Goal: Find specific page/section: Find specific page/section

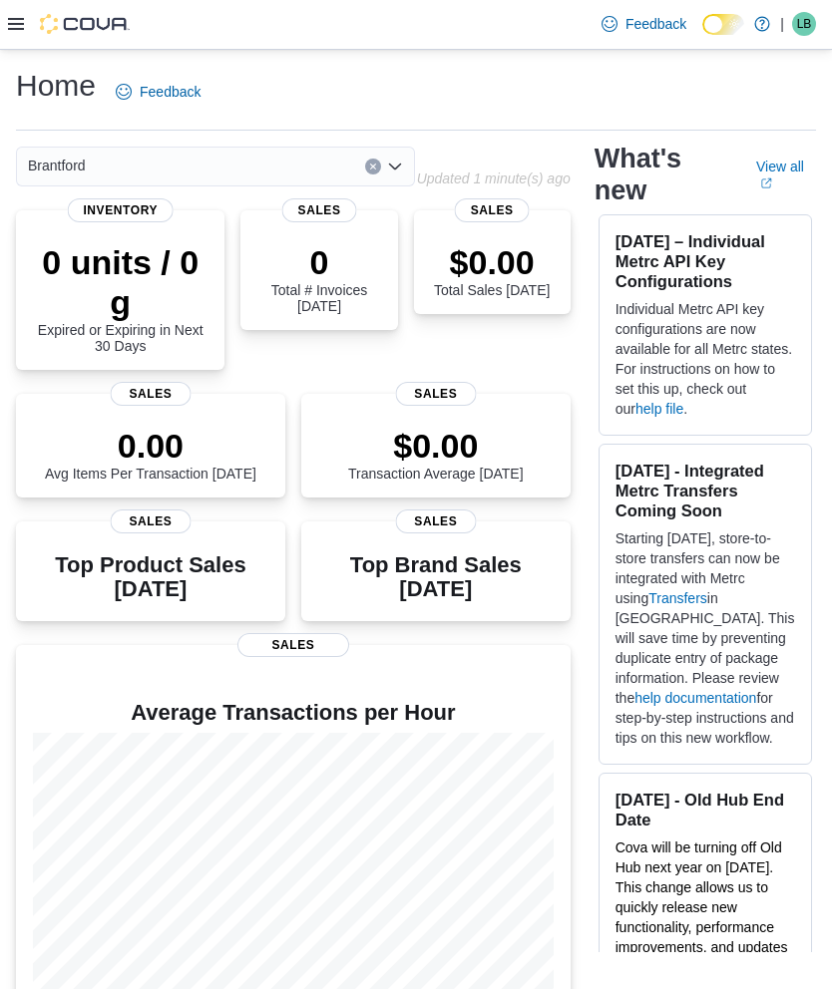
click at [16, 32] on icon at bounding box center [16, 24] width 16 height 16
